Goal: Task Accomplishment & Management: Complete application form

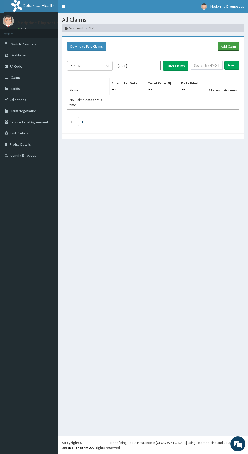
click at [231, 48] on link "Add Claim" at bounding box center [229, 46] width 22 height 9
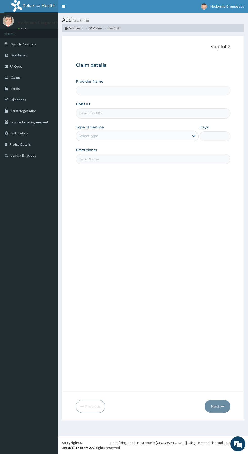
click at [146, 92] on input "Provider Name" at bounding box center [153, 91] width 154 height 10
type input "Medprime Diagnsotics"
click at [154, 115] on input "HMO ID" at bounding box center [153, 113] width 154 height 10
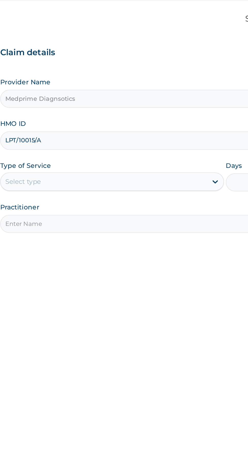
type input "LPT/10015/A"
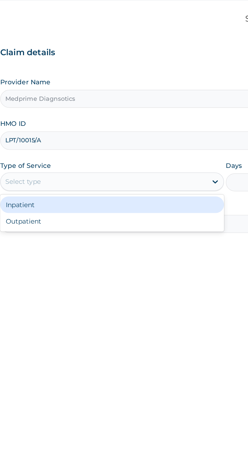
click at [162, 155] on div "Outpatient" at bounding box center [137, 157] width 123 height 9
type input "1"
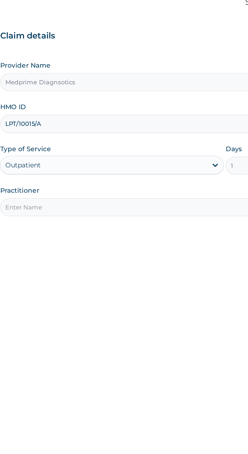
click at [132, 159] on input "Practitioner" at bounding box center [153, 159] width 154 height 10
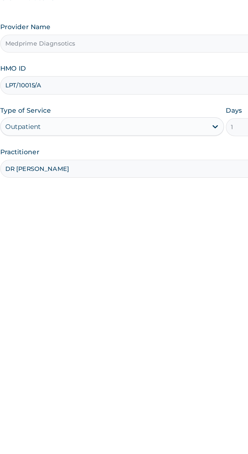
type input "DR IBOMA"
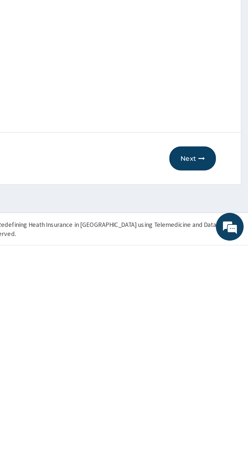
click at [218, 407] on button "Next" at bounding box center [218, 406] width 26 height 13
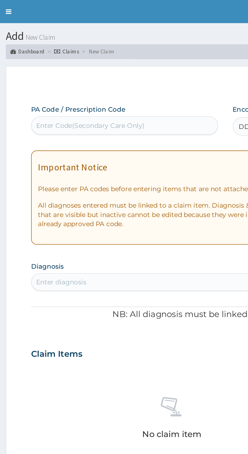
click at [67, 7] on link "Toggle navigation" at bounding box center [63, 6] width 11 height 13
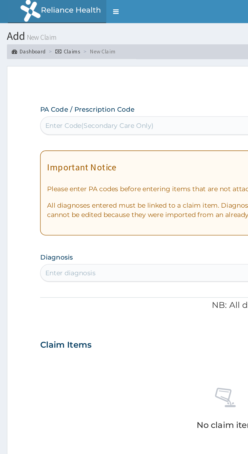
click at [60, 9] on link "Toggle navigation" at bounding box center [63, 6] width 11 height 13
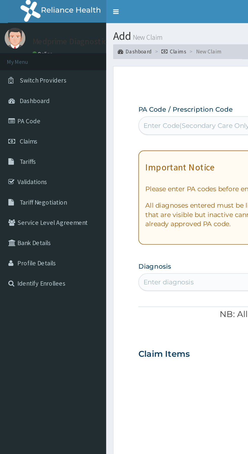
click at [30, 67] on link "PA Code" at bounding box center [29, 66] width 58 height 11
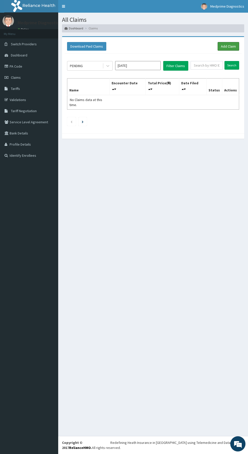
click at [233, 48] on link "Add Claim" at bounding box center [229, 46] width 22 height 9
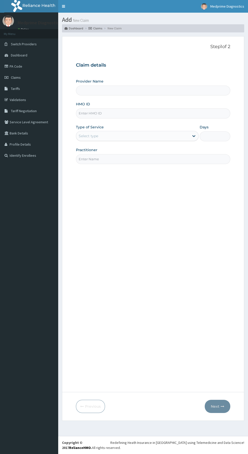
click at [124, 113] on input "HMO ID" at bounding box center [153, 113] width 154 height 10
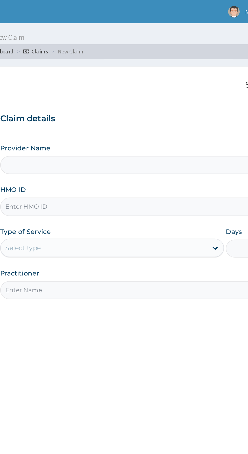
type input "L"
type input "Medprime Diagnsotics"
click at [96, 114] on input "LPT/10034/A" at bounding box center [153, 113] width 154 height 10
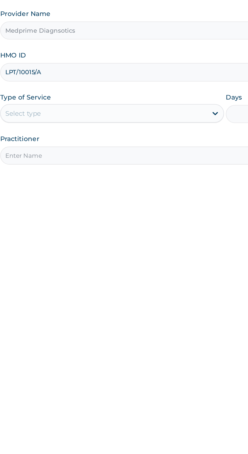
type input "LPT/10015/A"
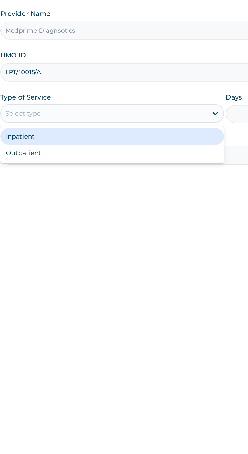
click at [167, 160] on div "Outpatient" at bounding box center [137, 157] width 123 height 9
type input "1"
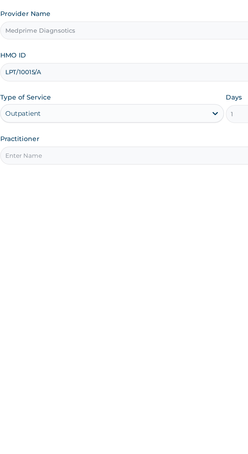
click at [144, 160] on input "Practitioner" at bounding box center [153, 159] width 154 height 10
type input "DR IBOMA"
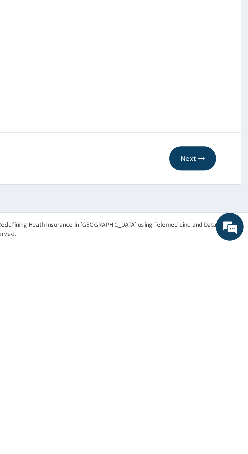
click at [218, 406] on button "Next" at bounding box center [218, 406] width 26 height 13
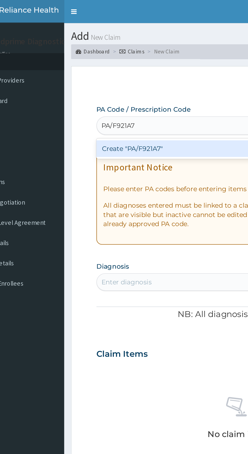
click at [114, 83] on div "Create "PA/F921A7"" at bounding box center [127, 81] width 103 height 9
type input "PA/F921A7"
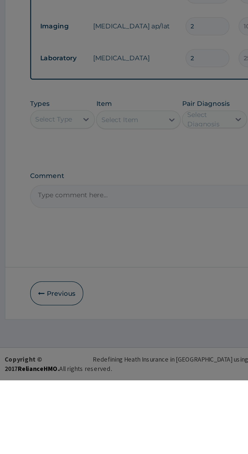
click at [142, 333] on div "🔴 Important Diagnosis items like this cannot be edited, but new diagnosis can b…" at bounding box center [124, 227] width 248 height 454
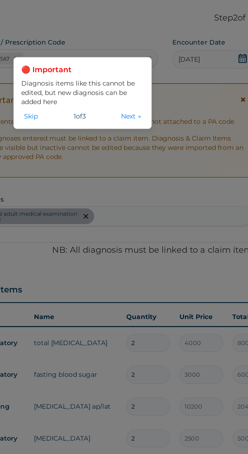
click at [163, 102] on button "Next →" at bounding box center [164, 101] width 14 height 6
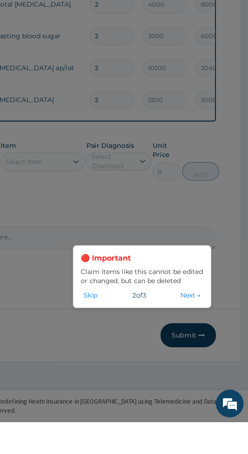
click at [214, 387] on button "Next →" at bounding box center [216, 385] width 14 height 6
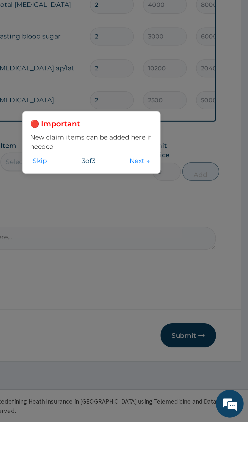
click at [187, 313] on button "Next →" at bounding box center [189, 311] width 14 height 6
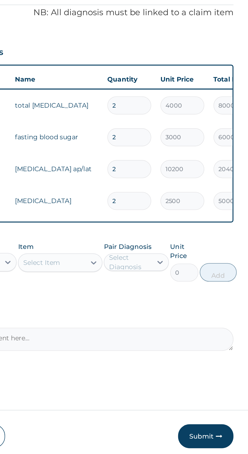
click at [170, 261] on input "2" at bounding box center [173, 260] width 24 height 10
type input "0.00"
type input "1"
type input "10200.00"
type input "1"
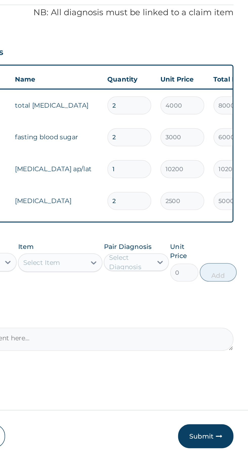
click at [174, 275] on input "2" at bounding box center [173, 277] width 24 height 10
type input "0.00"
type input "1"
type input "2500.00"
type input "1"
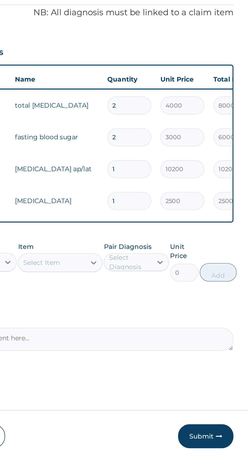
click at [174, 245] on input "2" at bounding box center [173, 243] width 24 height 10
type input "0.00"
type input "1"
type input "3000.00"
type input "1"
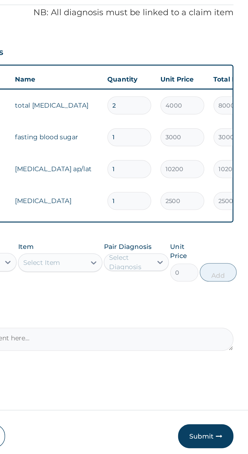
click at [170, 225] on input "2" at bounding box center [173, 225] width 24 height 10
type input "0.00"
type input "1"
type input "4000.00"
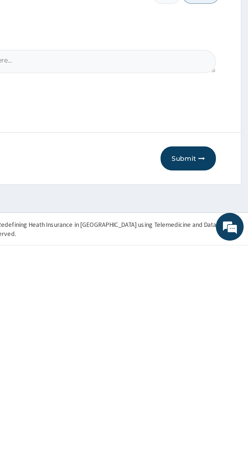
click at [215, 407] on button "Submit" at bounding box center [215, 406] width 30 height 13
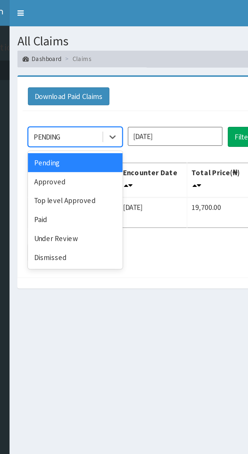
click at [95, 89] on div "Approved" at bounding box center [90, 87] width 46 height 9
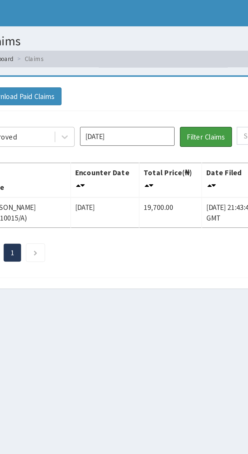
click at [176, 67] on button "Filter Claims" at bounding box center [175, 66] width 25 height 10
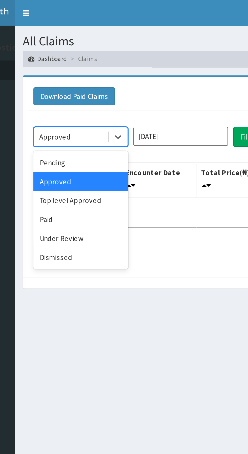
click at [97, 99] on div "Top level Approved" at bounding box center [90, 96] width 46 height 9
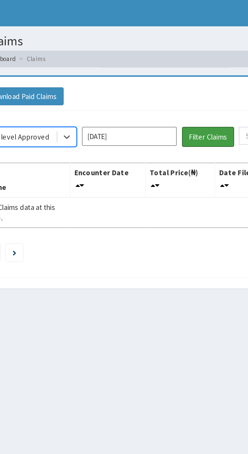
click at [171, 65] on button "Filter Claims" at bounding box center [175, 66] width 25 height 10
